Goal: Transaction & Acquisition: Book appointment/travel/reservation

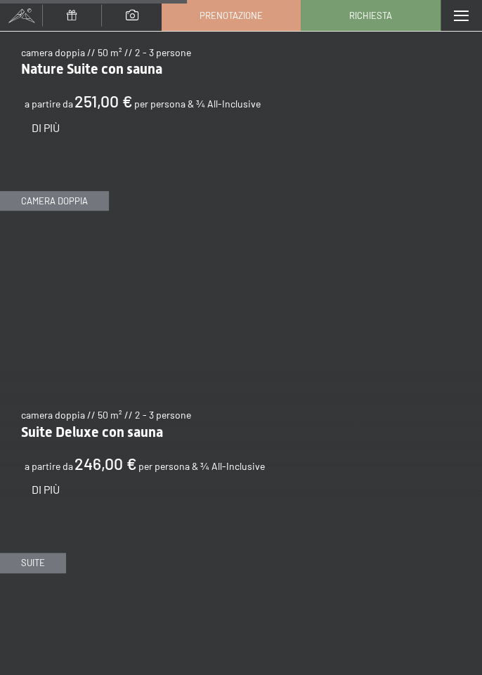
scroll to position [2440, 0]
